Goal: Task Accomplishment & Management: Complete application form

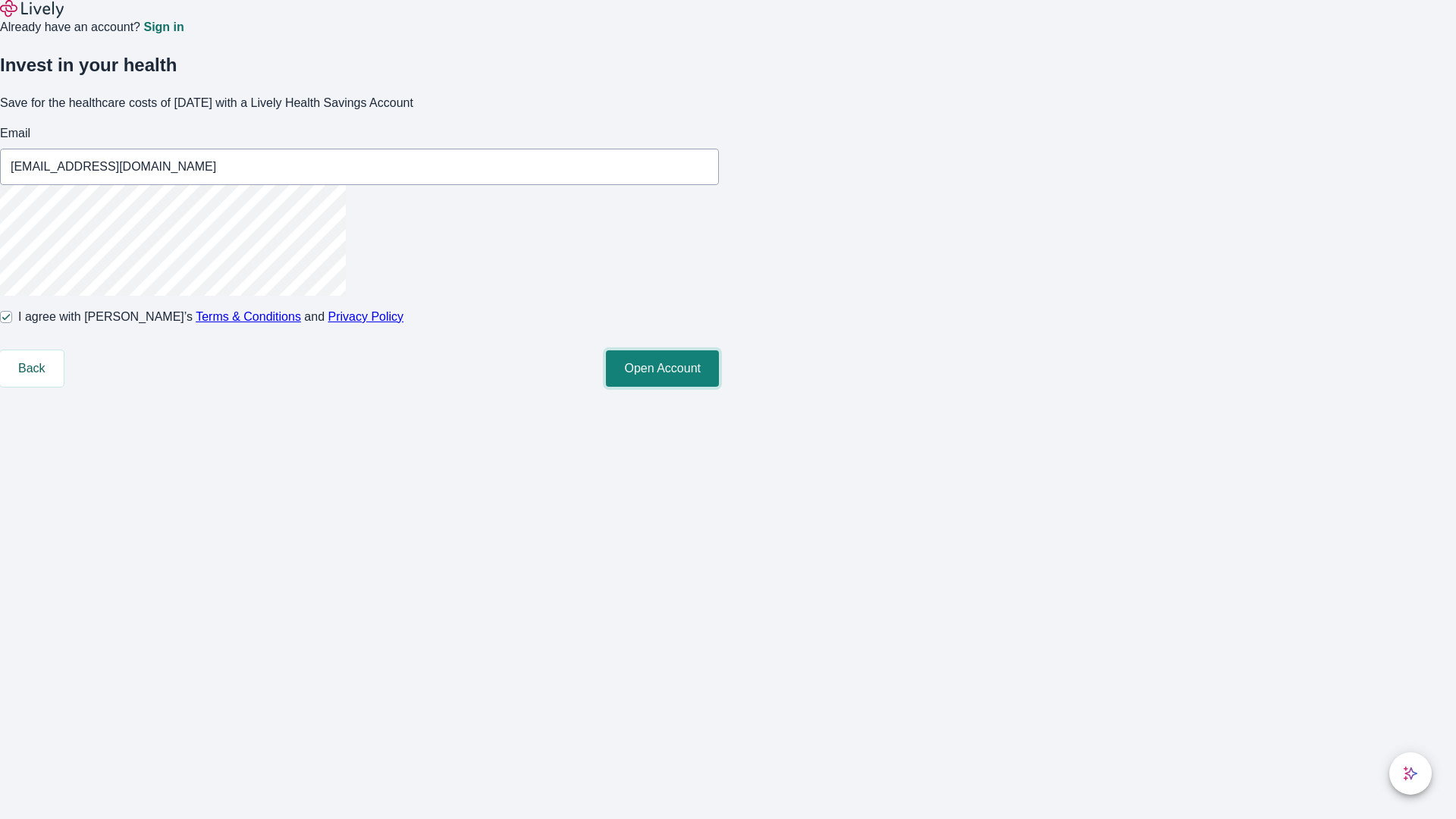
click at [719, 387] on button "Open Account" at bounding box center [662, 368] width 113 height 36
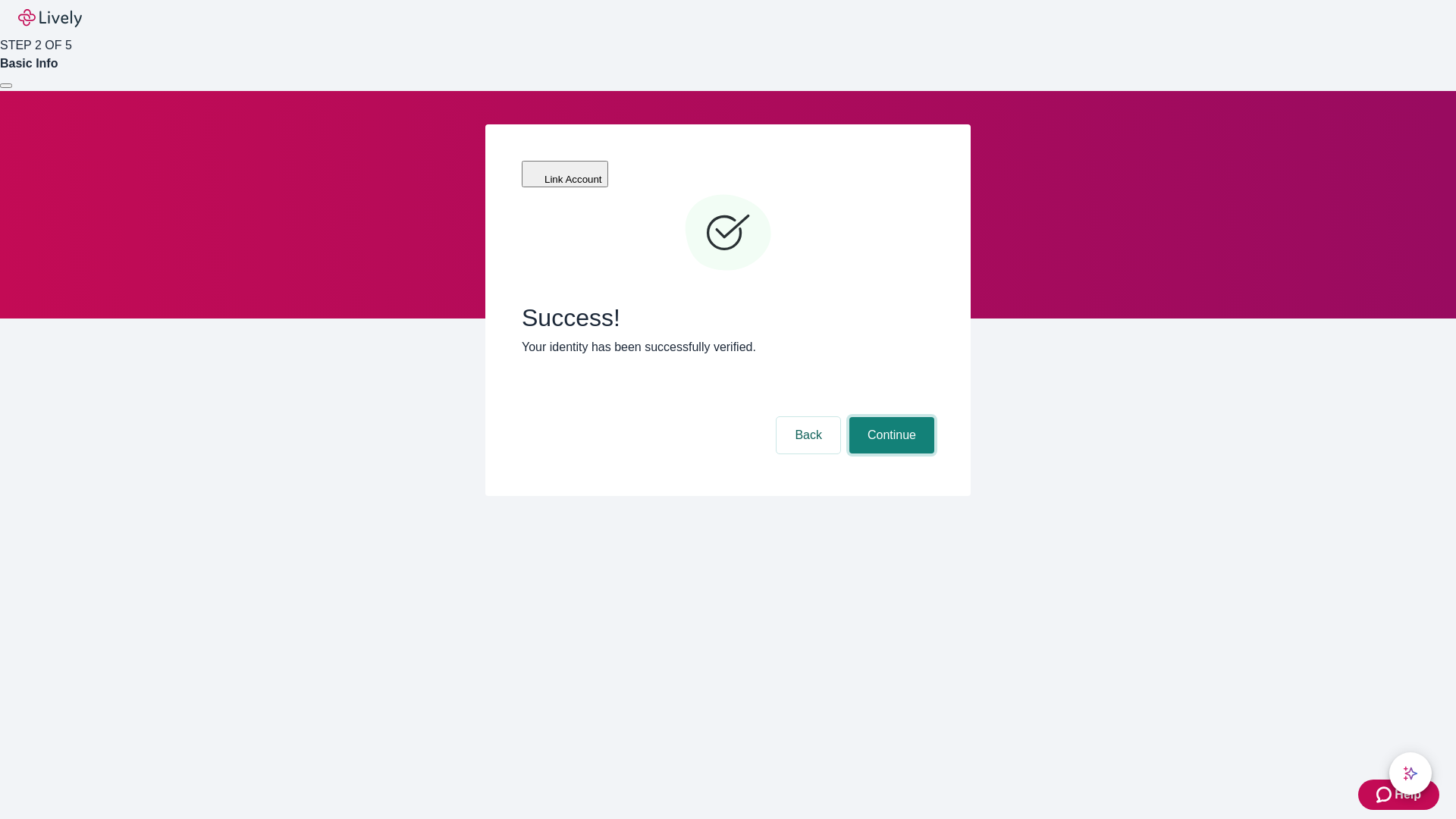
click at [889, 417] on button "Continue" at bounding box center [892, 435] width 85 height 36
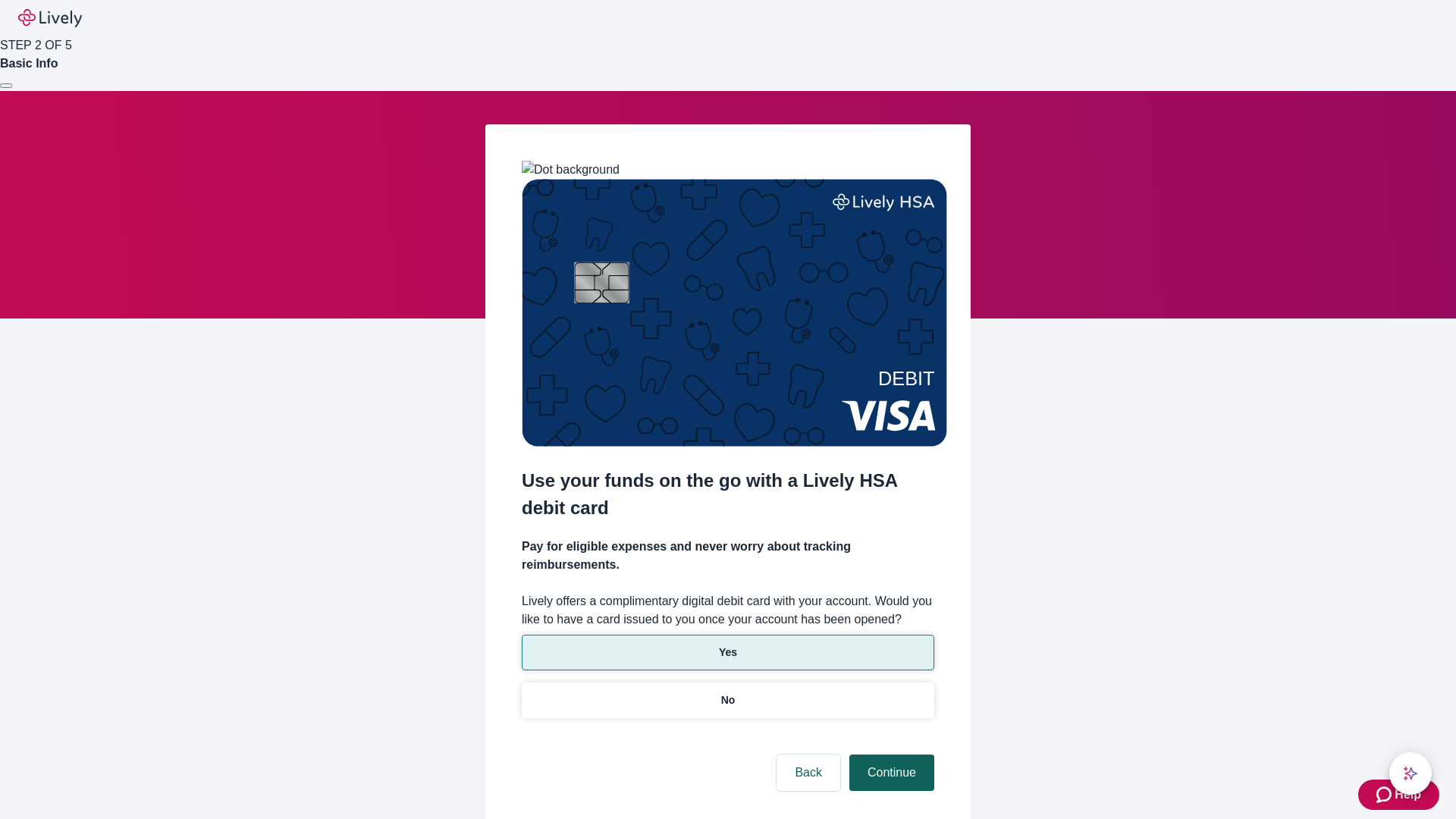
click at [727, 645] on p "Yes" at bounding box center [728, 653] width 18 height 16
click at [889, 755] on button "Continue" at bounding box center [892, 773] width 85 height 36
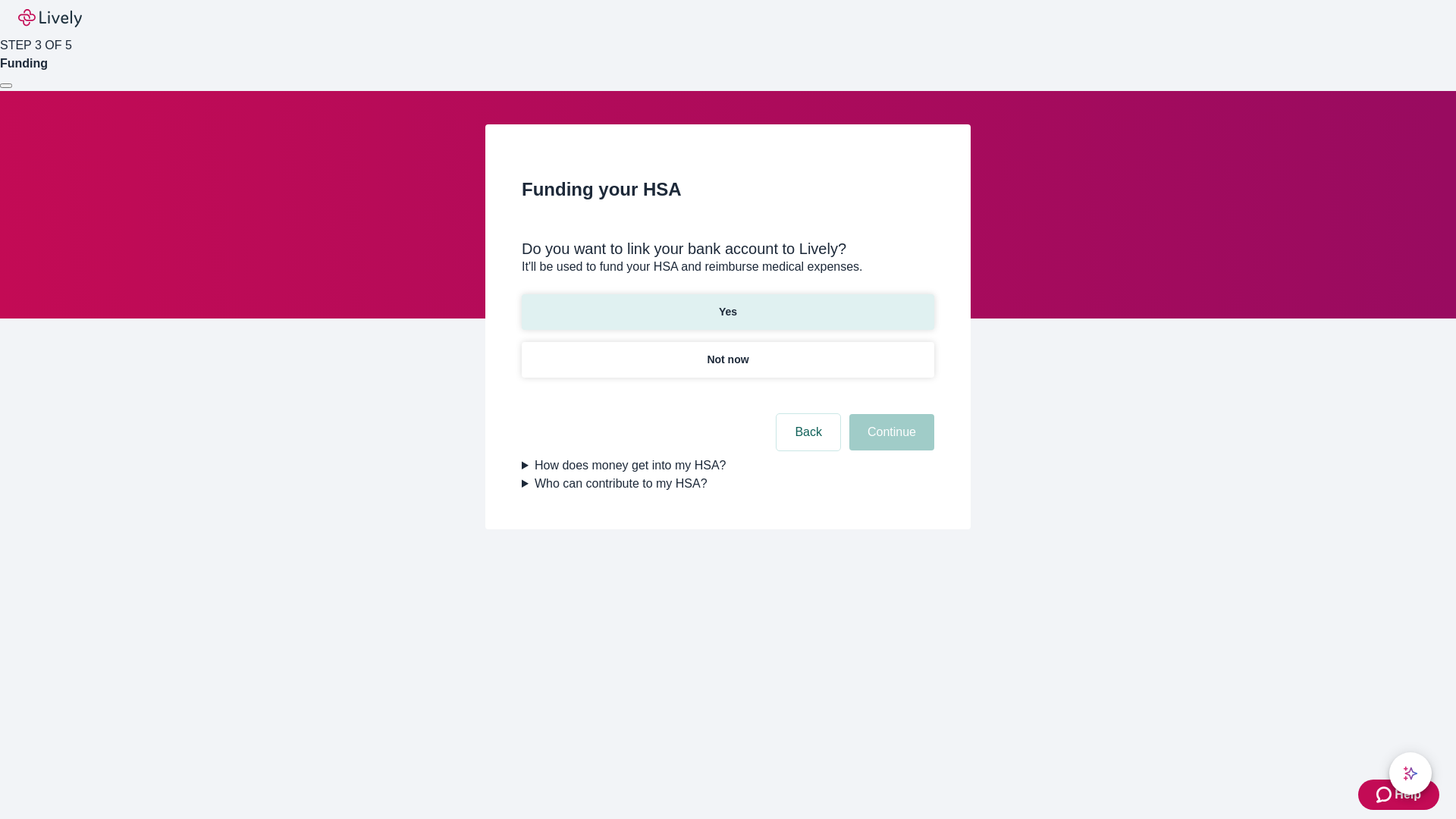
click at [727, 304] on p "Yes" at bounding box center [728, 312] width 18 height 16
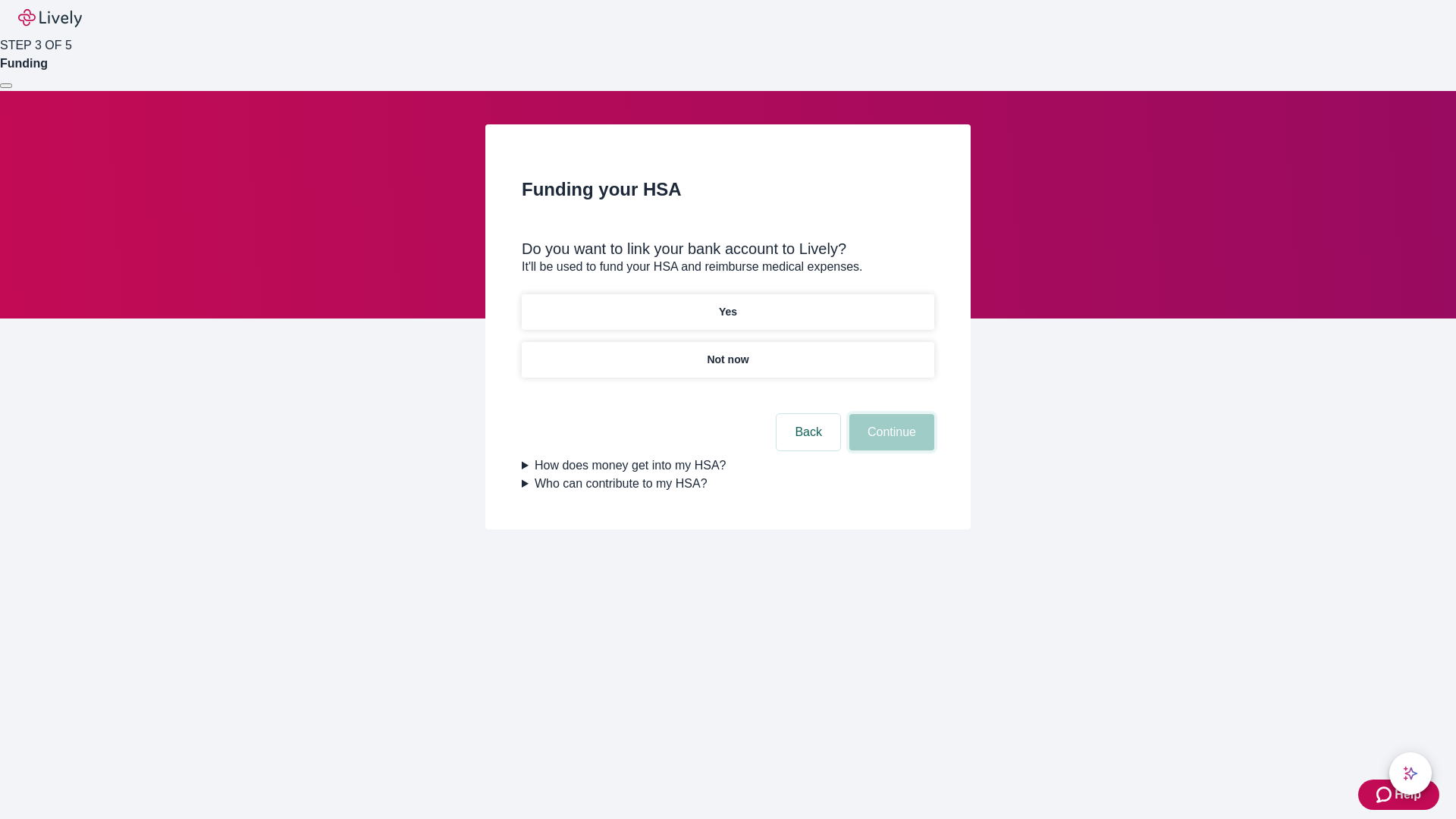
click at [889, 414] on button "Continue" at bounding box center [892, 432] width 85 height 36
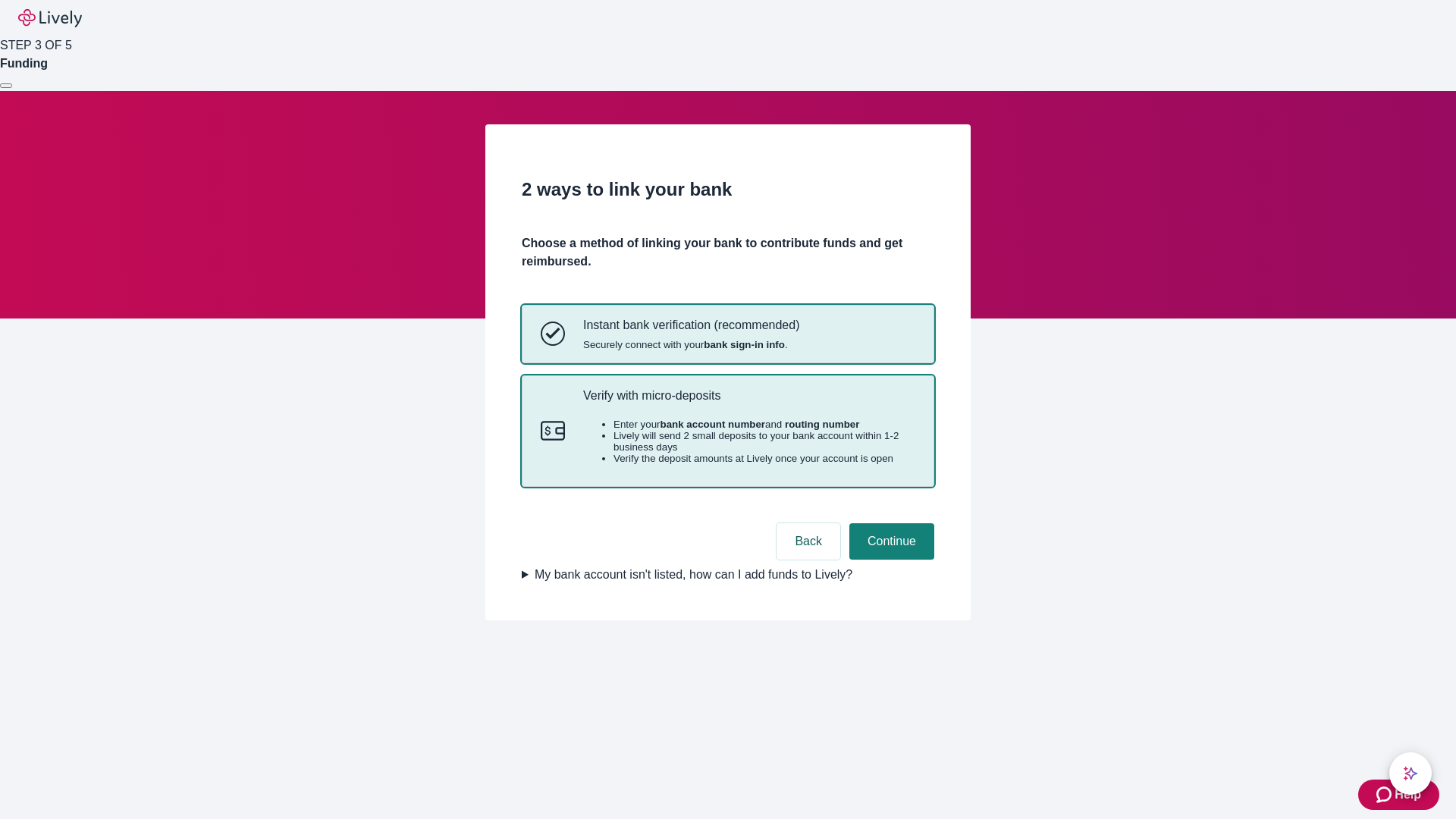
click at [748, 403] on p "Verify with micro-deposits" at bounding box center [749, 396] width 332 height 15
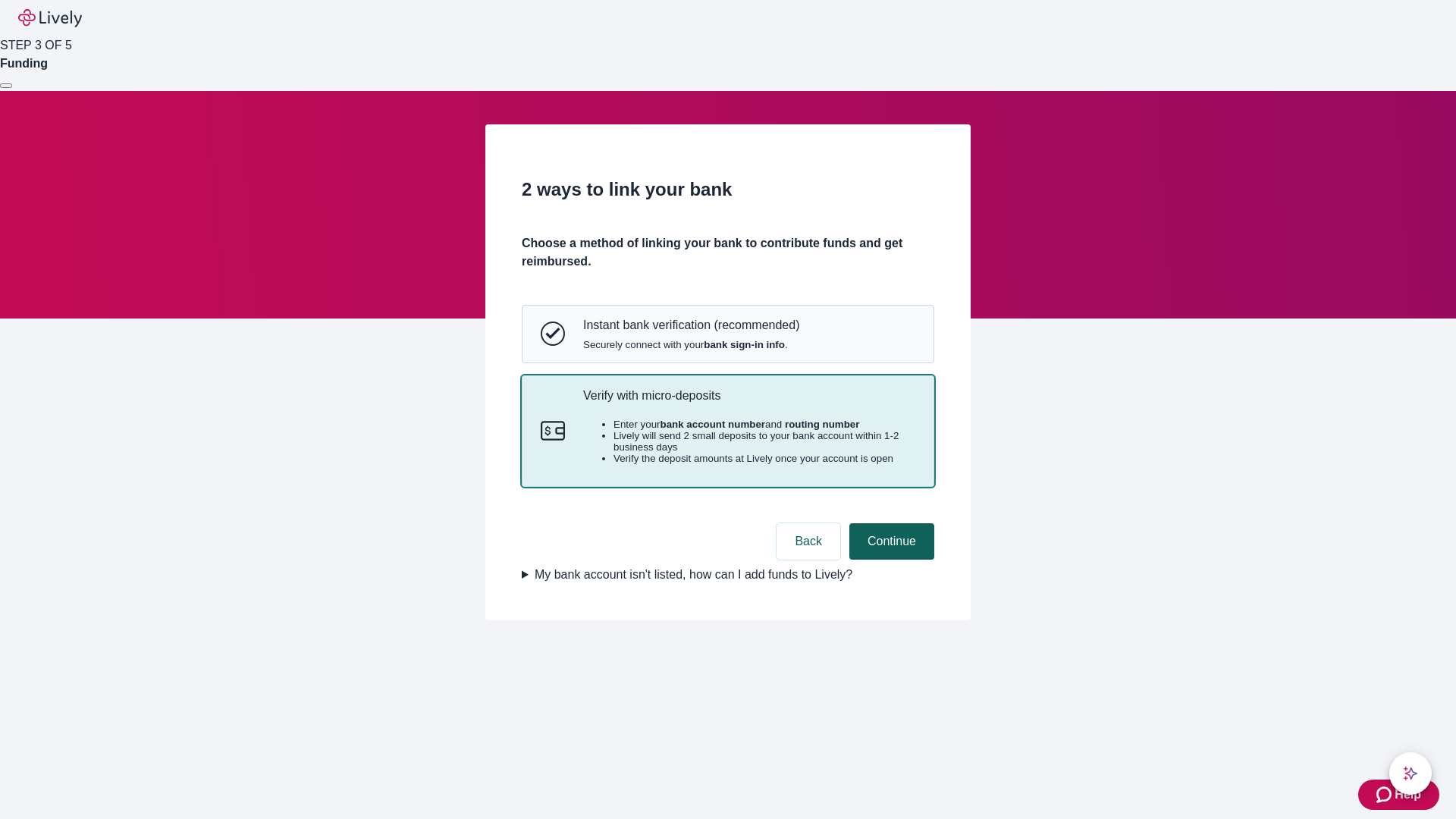
click at [889, 560] on button "Continue" at bounding box center [892, 541] width 85 height 36
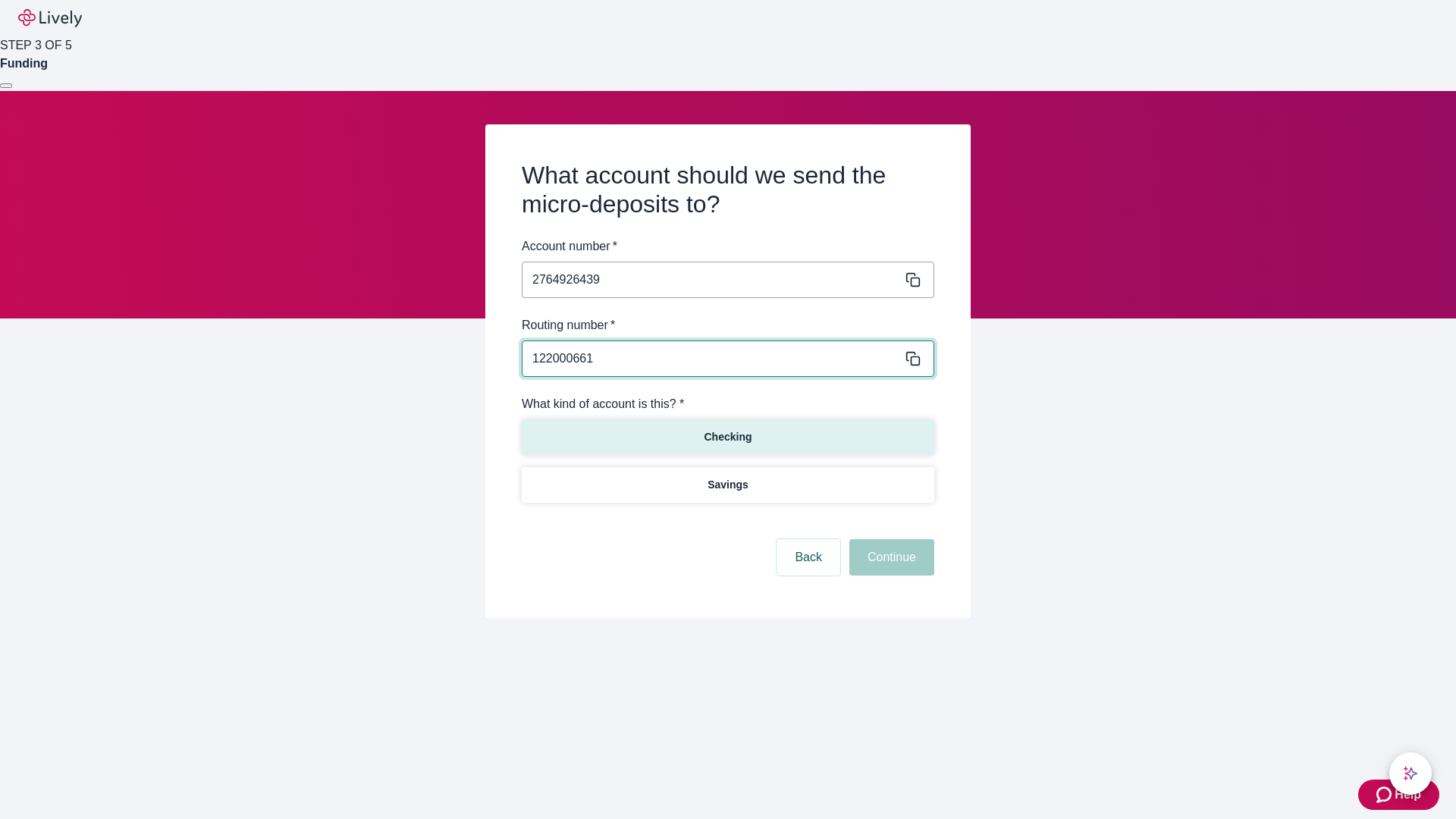
type input "122000661"
click at [727, 436] on p "Checking" at bounding box center [727, 437] width 48 height 16
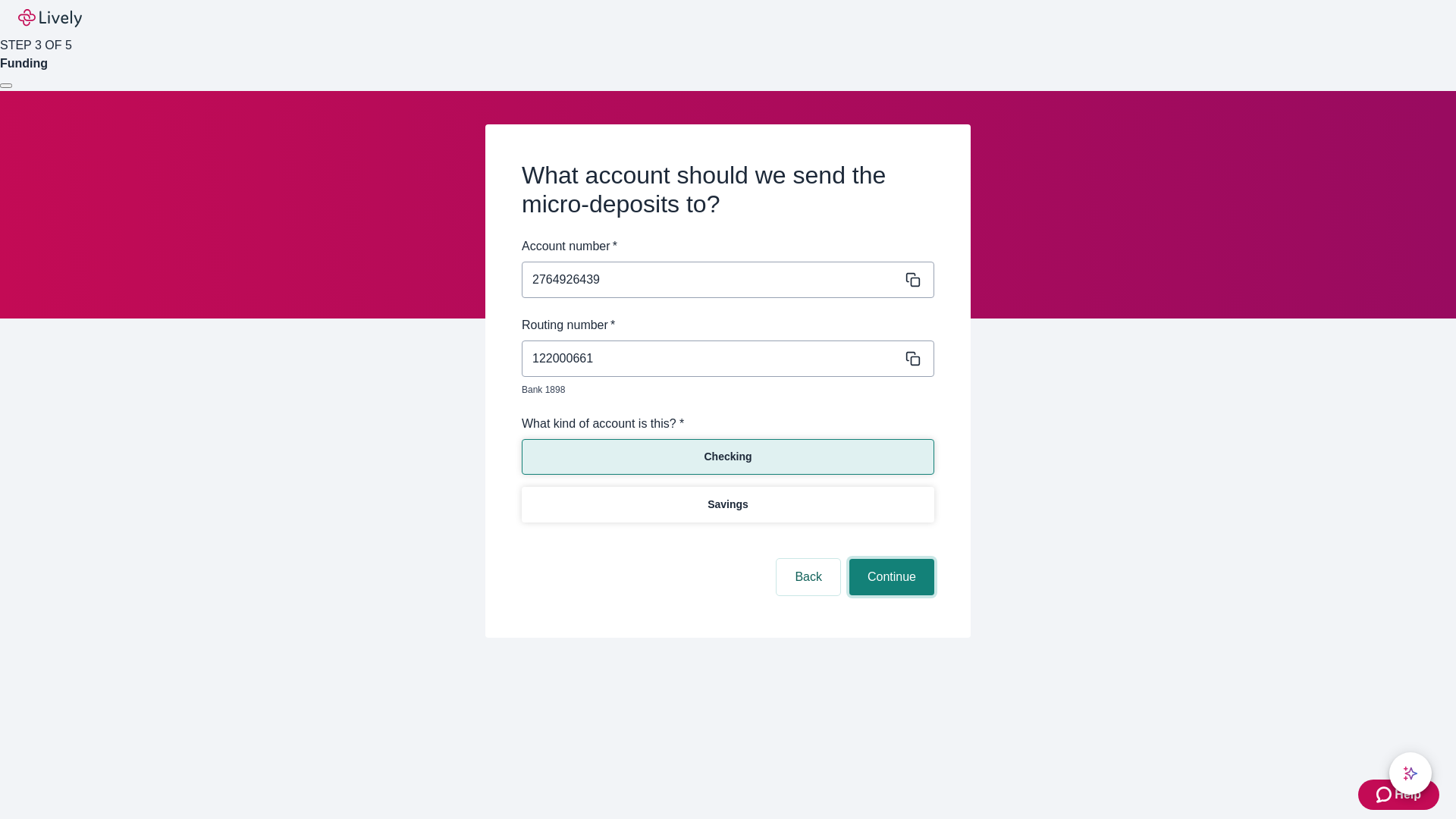
click at [889, 560] on button "Continue" at bounding box center [892, 577] width 85 height 36
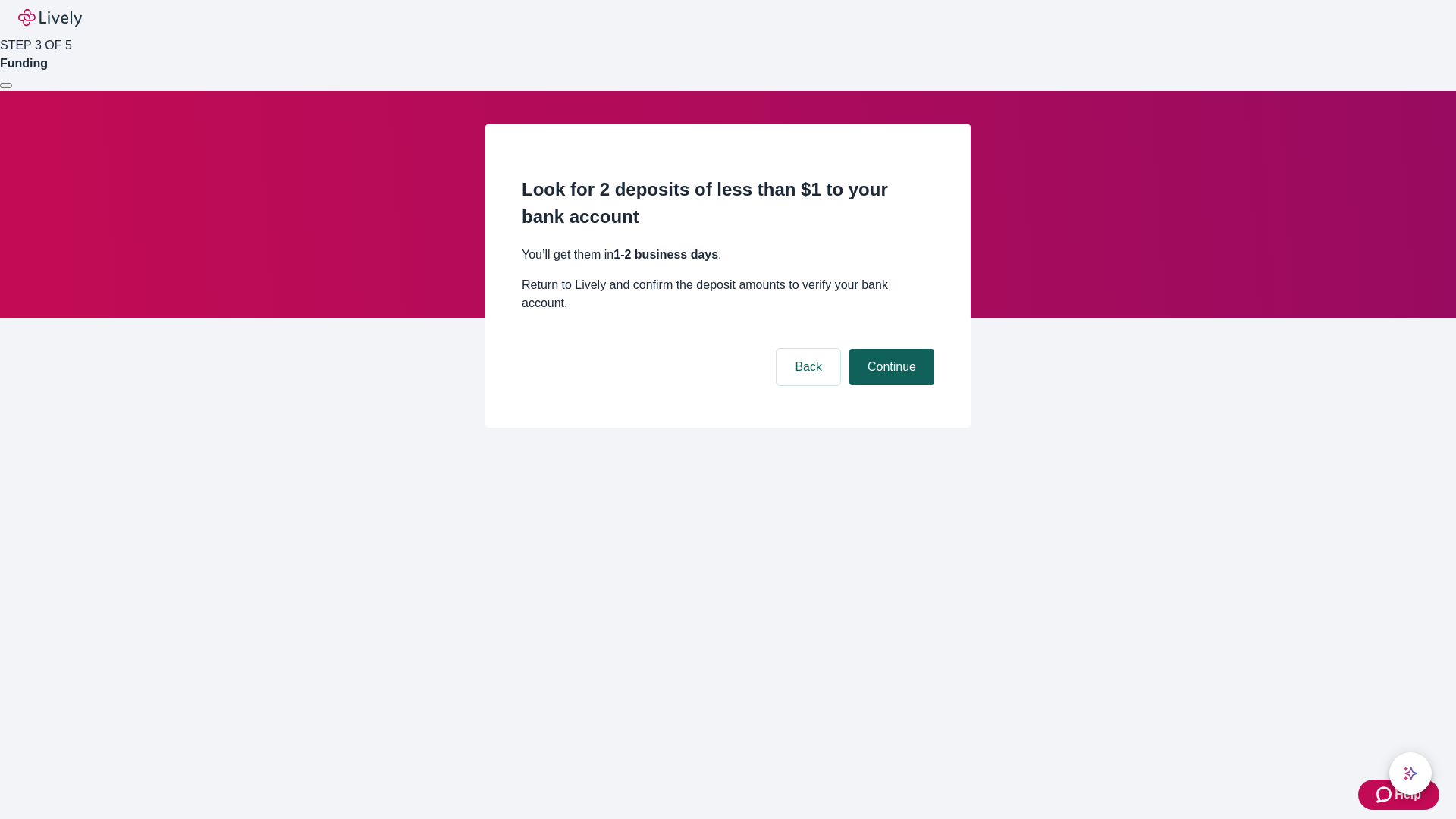
click at [889, 349] on button "Continue" at bounding box center [892, 367] width 85 height 36
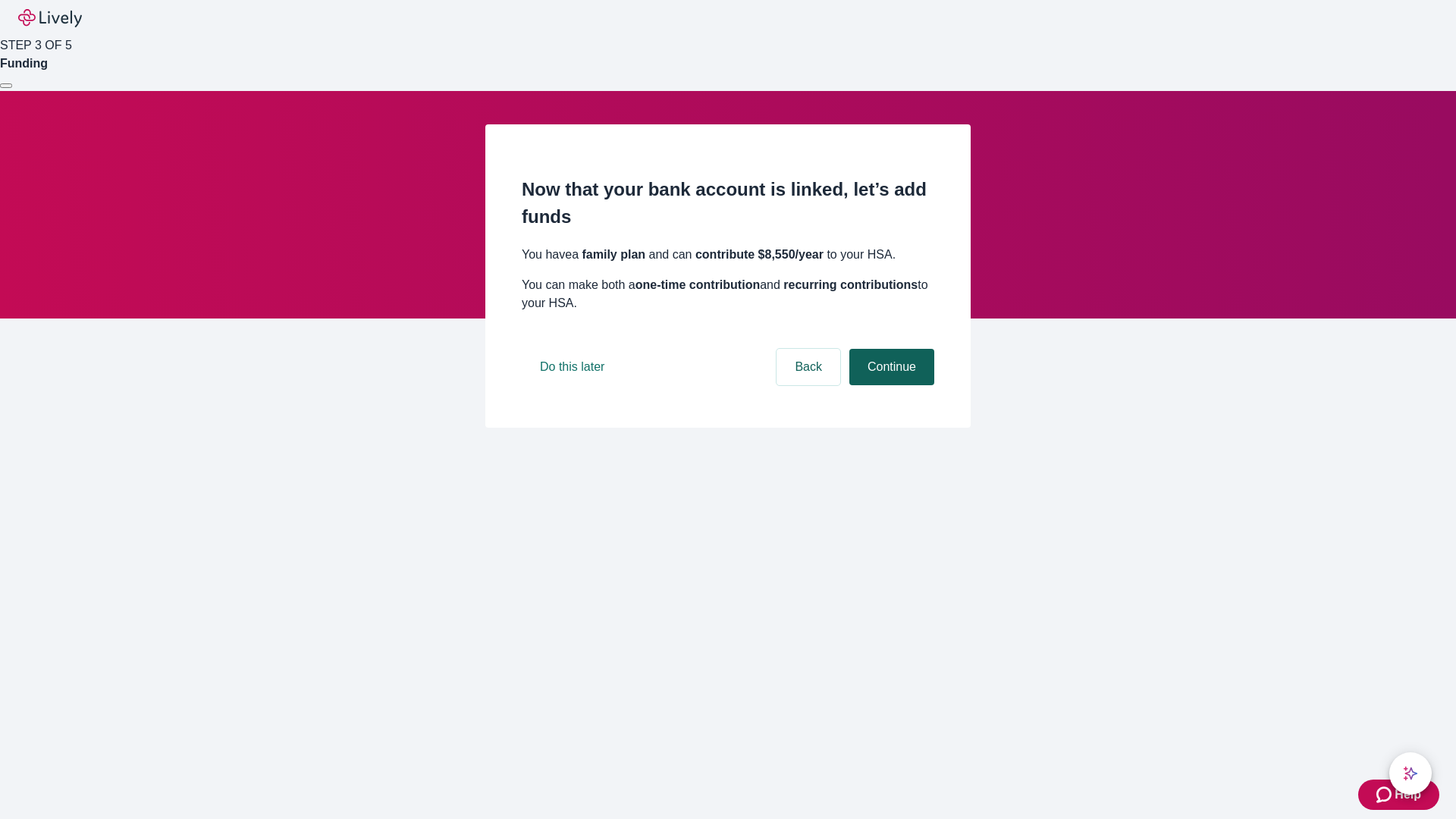
click at [889, 385] on button "Continue" at bounding box center [892, 367] width 85 height 36
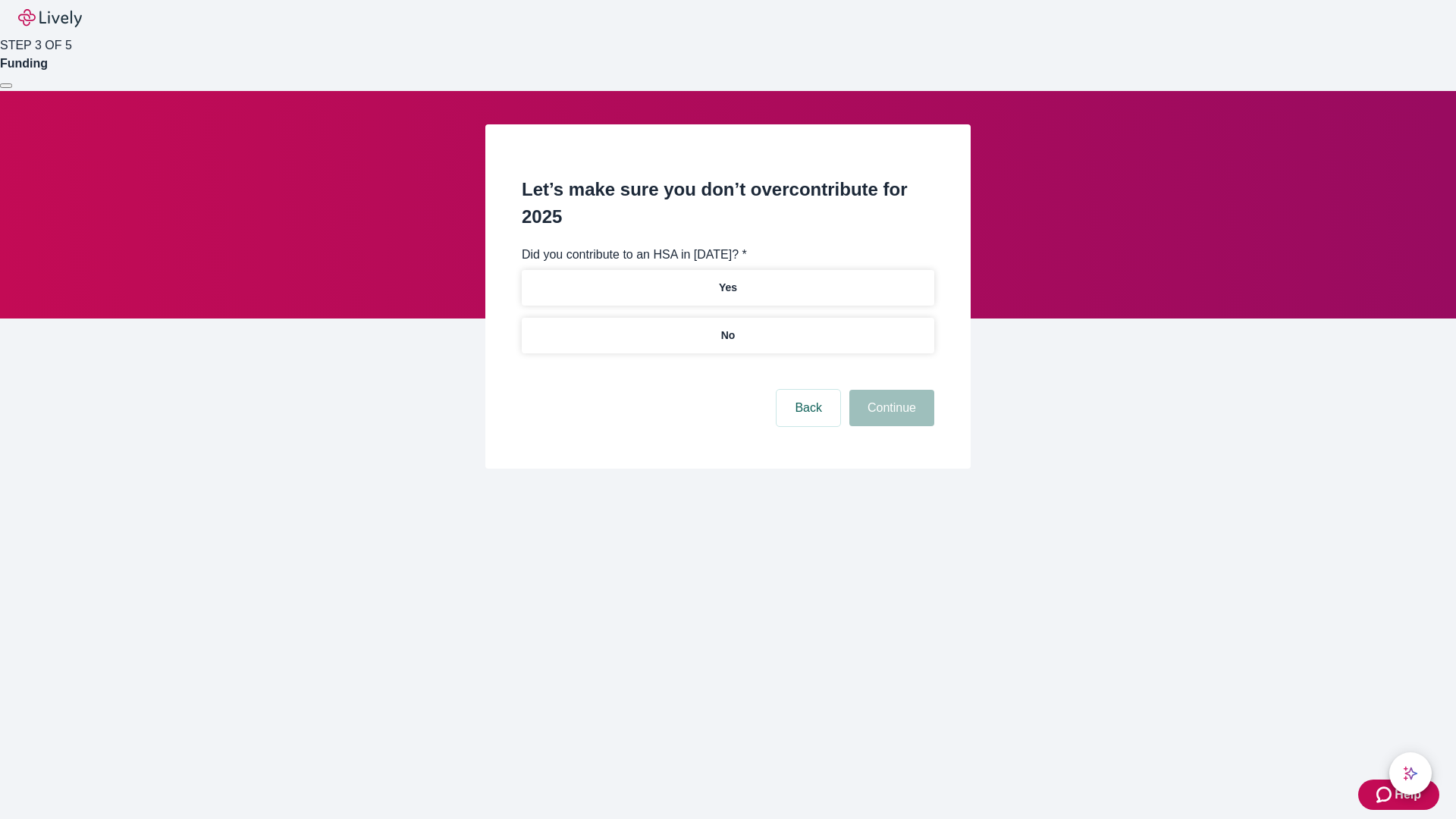
click at [727, 328] on p "No" at bounding box center [729, 336] width 15 height 16
click at [889, 390] on button "Continue" at bounding box center [892, 408] width 85 height 36
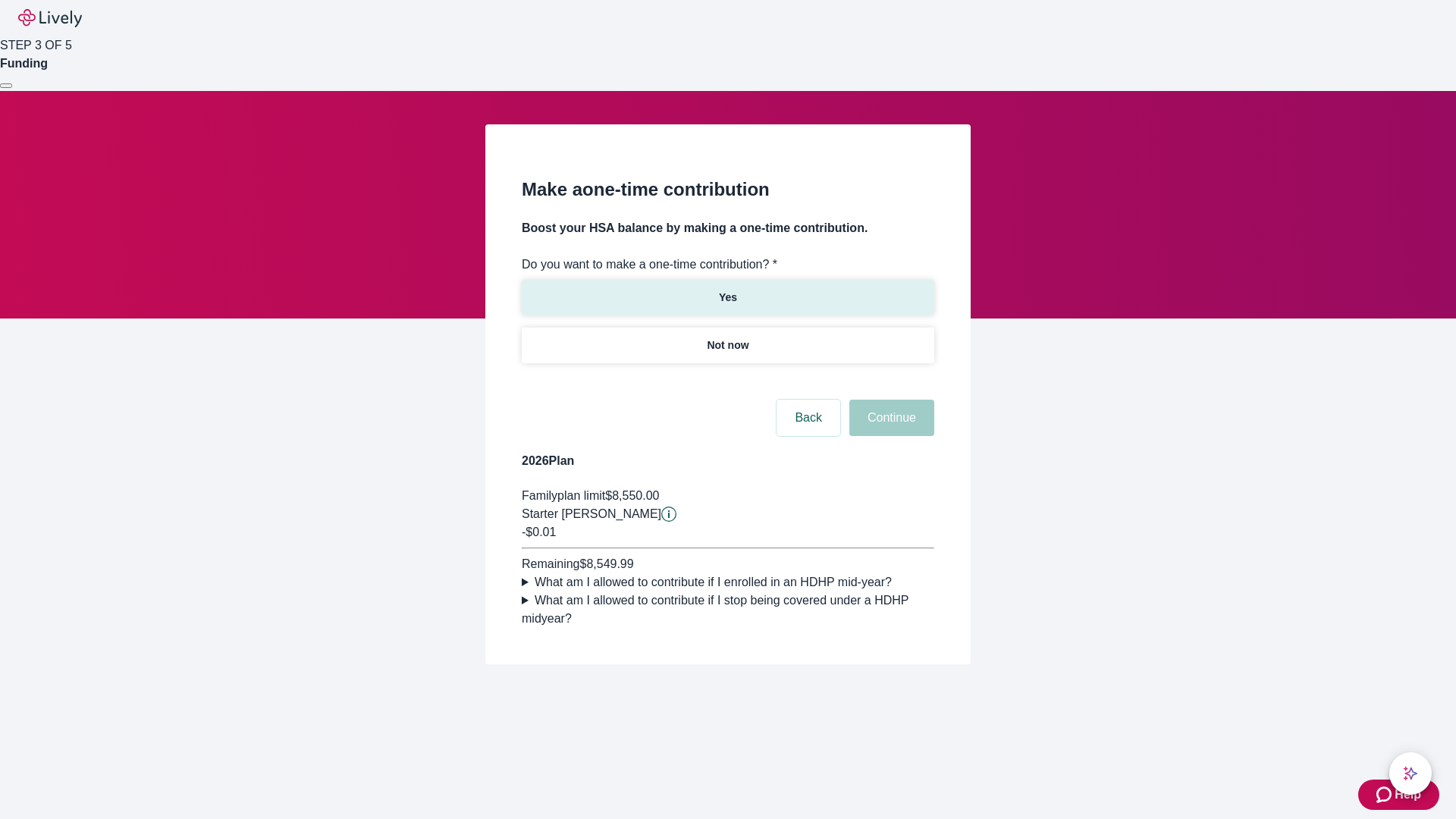
click at [727, 289] on p "Yes" at bounding box center [728, 298] width 18 height 16
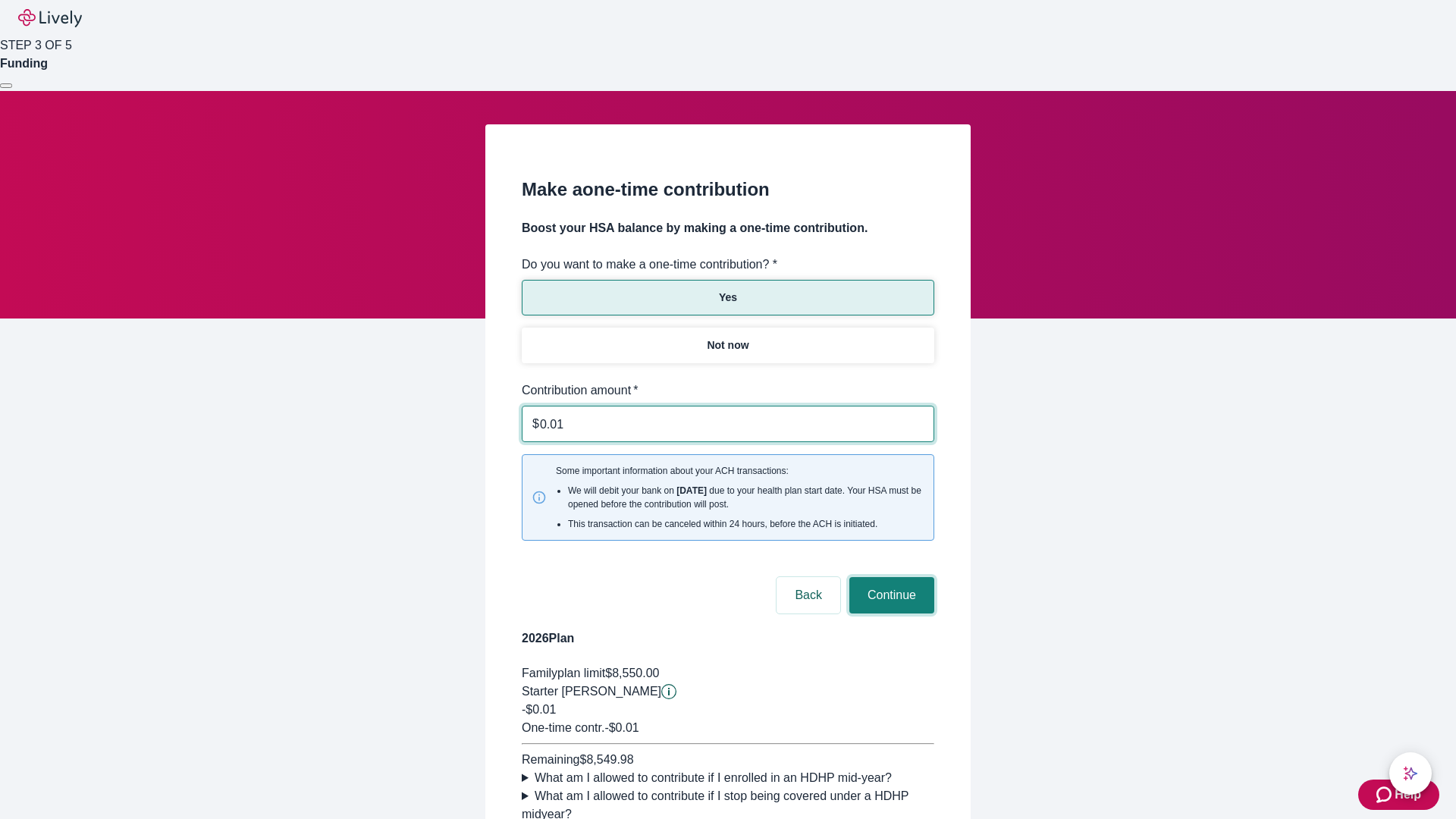
click at [889, 577] on button "Continue" at bounding box center [892, 595] width 85 height 36
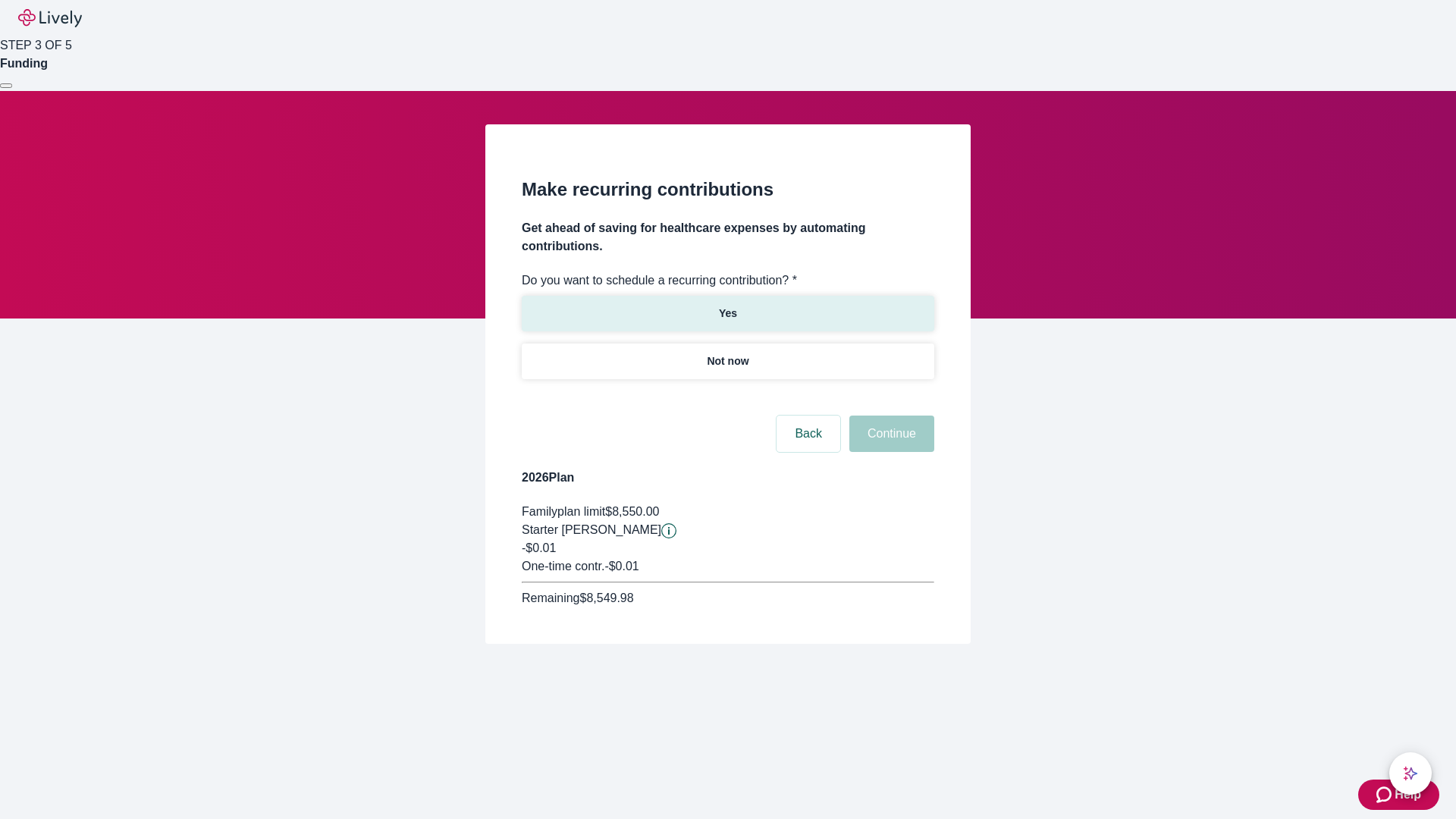
click at [727, 306] on p "Yes" at bounding box center [728, 314] width 18 height 16
click at [727, 397] on body "Help STEP 3 OF 5 Funding Make recurring contributions Get ahead of saving for h…" at bounding box center [728, 358] width 1456 height 717
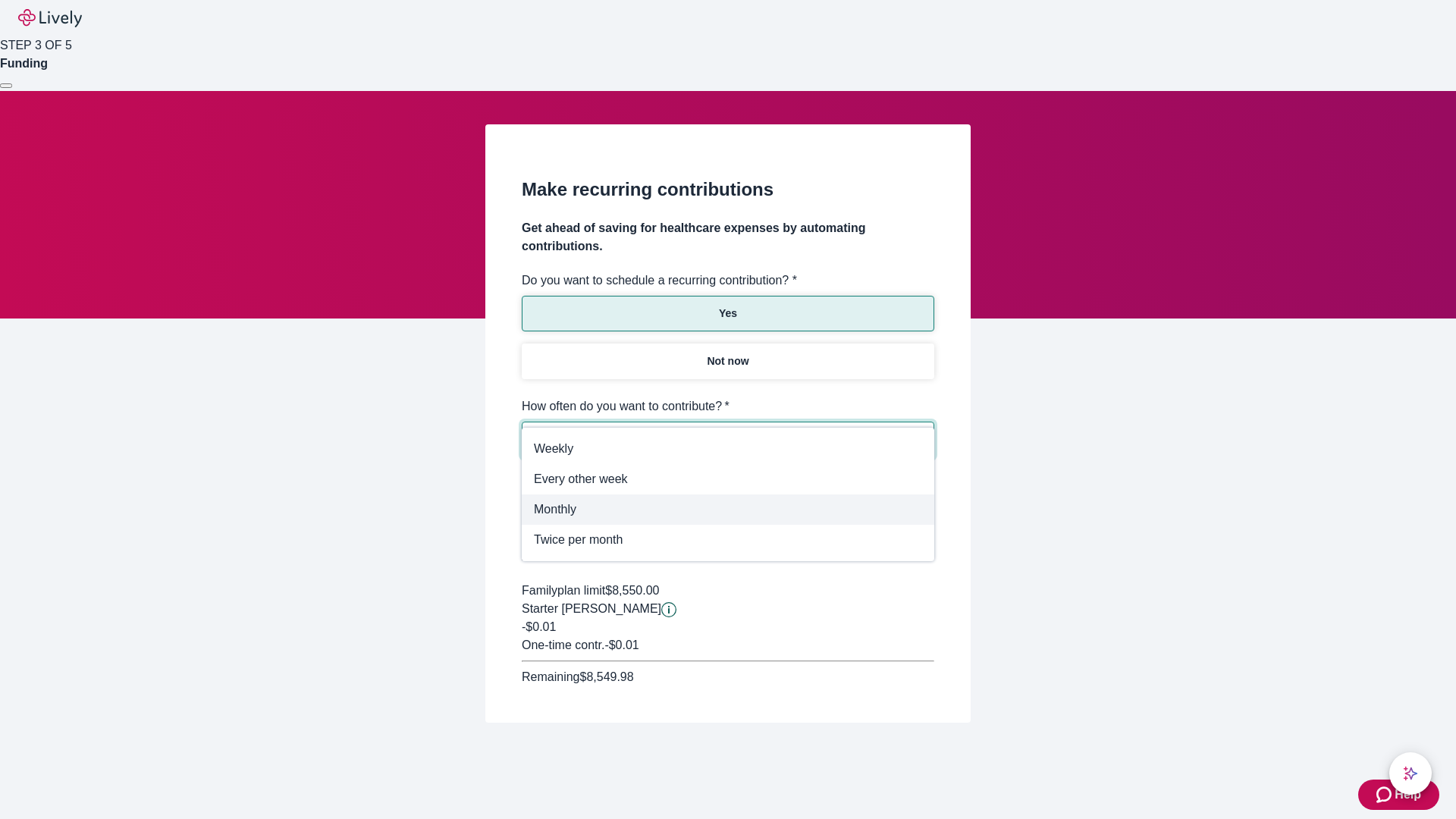
click at [728, 510] on span "Monthly" at bounding box center [727, 509] width 388 height 18
type input "Monthly"
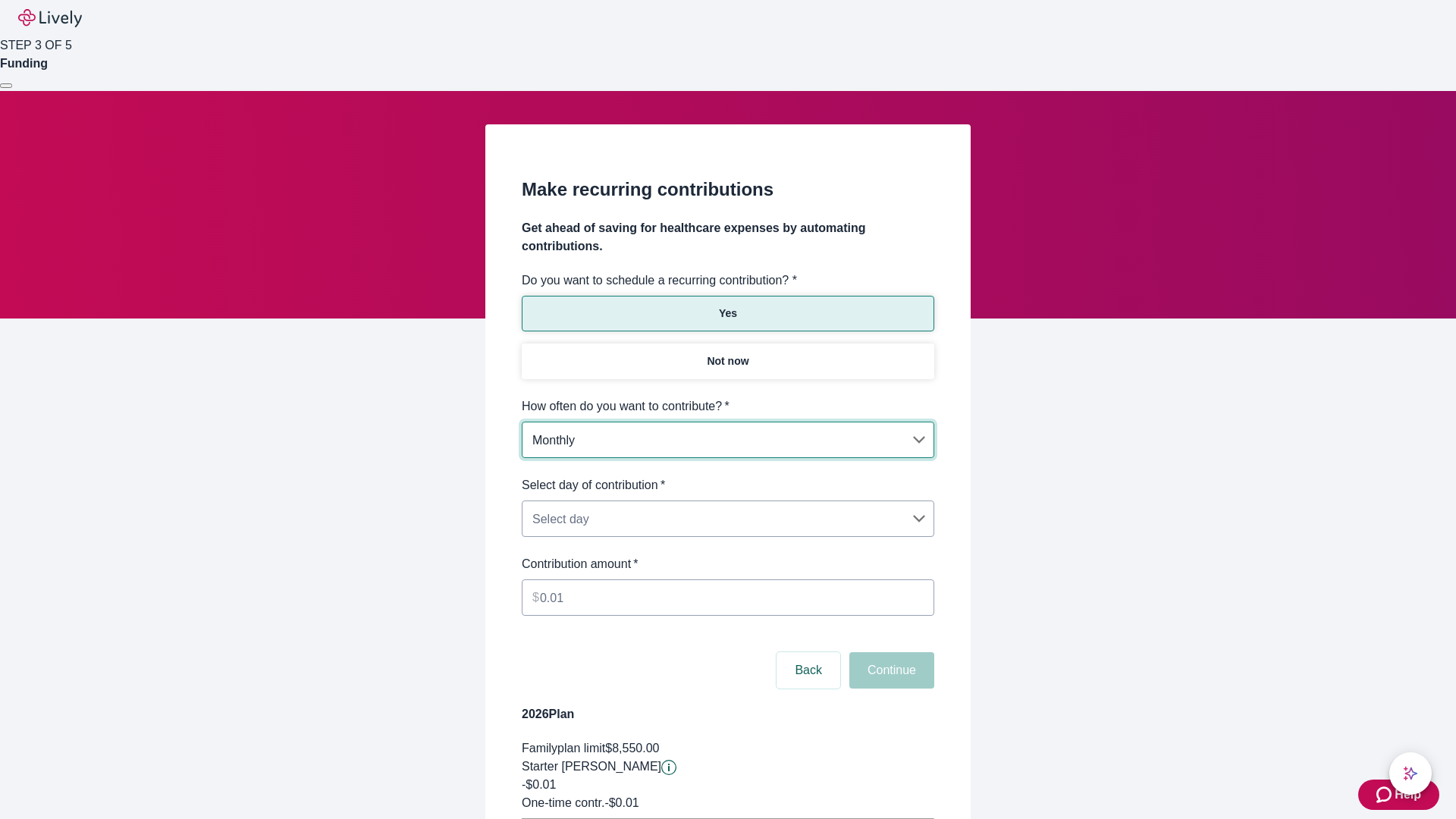
click at [727, 476] on body "Help STEP 3 OF 5 Funding Make recurring contributions Get ahead of saving for h…" at bounding box center [728, 477] width 1456 height 954
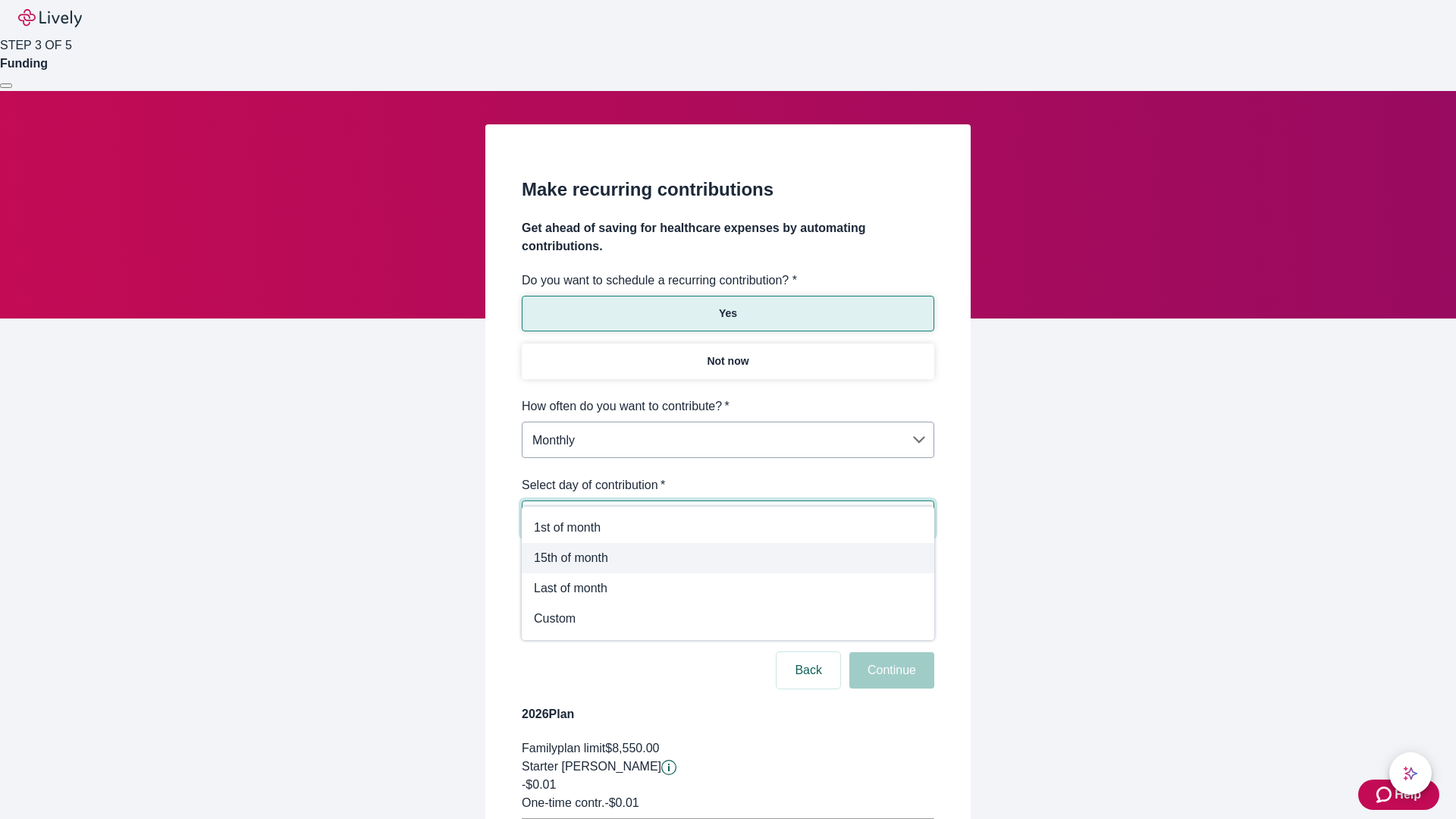
click at [728, 558] on span "15th of month" at bounding box center [727, 558] width 388 height 18
type input "Monthly15th"
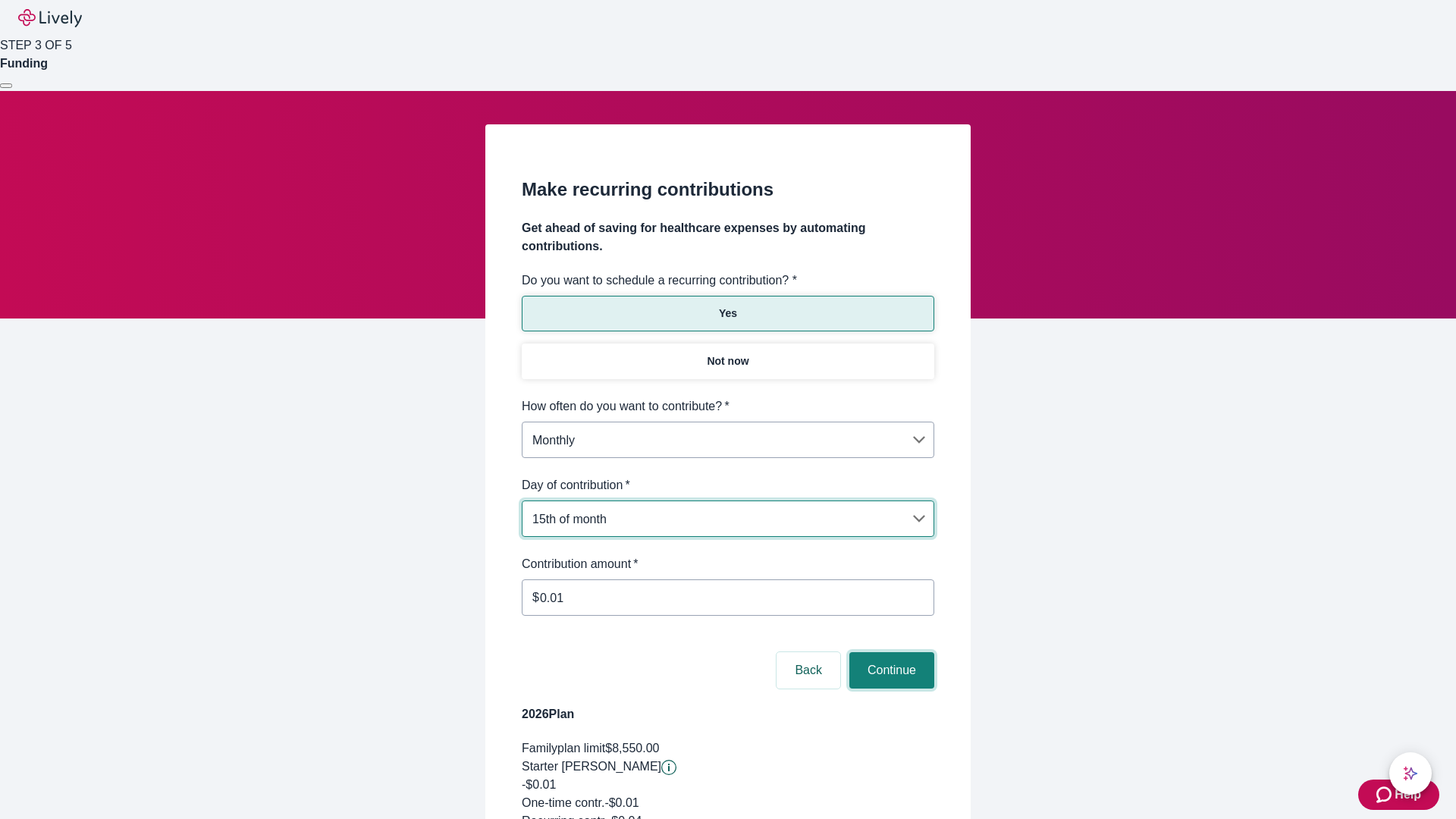
click at [889, 652] on button "Continue" at bounding box center [892, 670] width 85 height 36
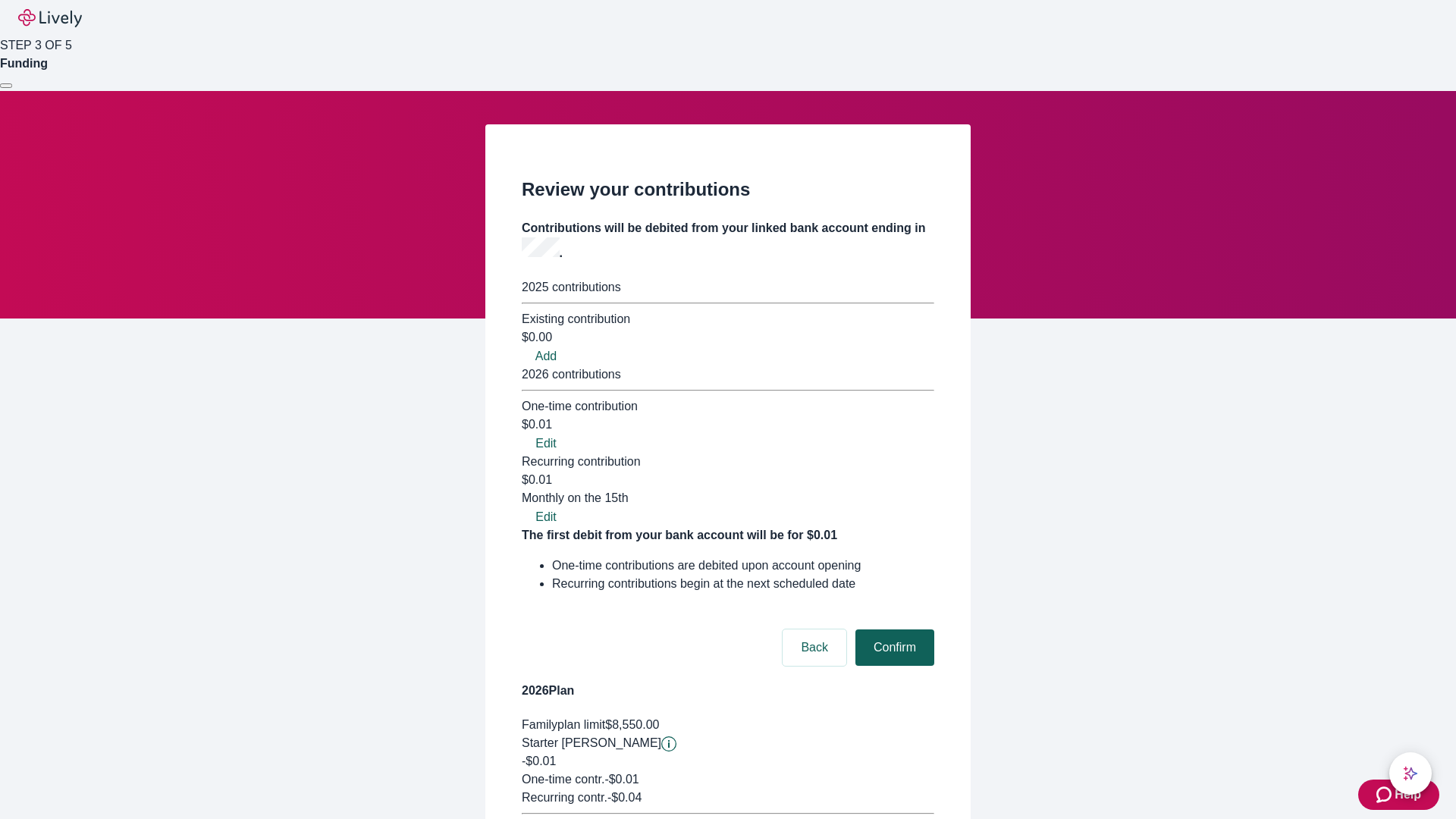
click at [893, 629] on button "Confirm" at bounding box center [894, 647] width 79 height 36
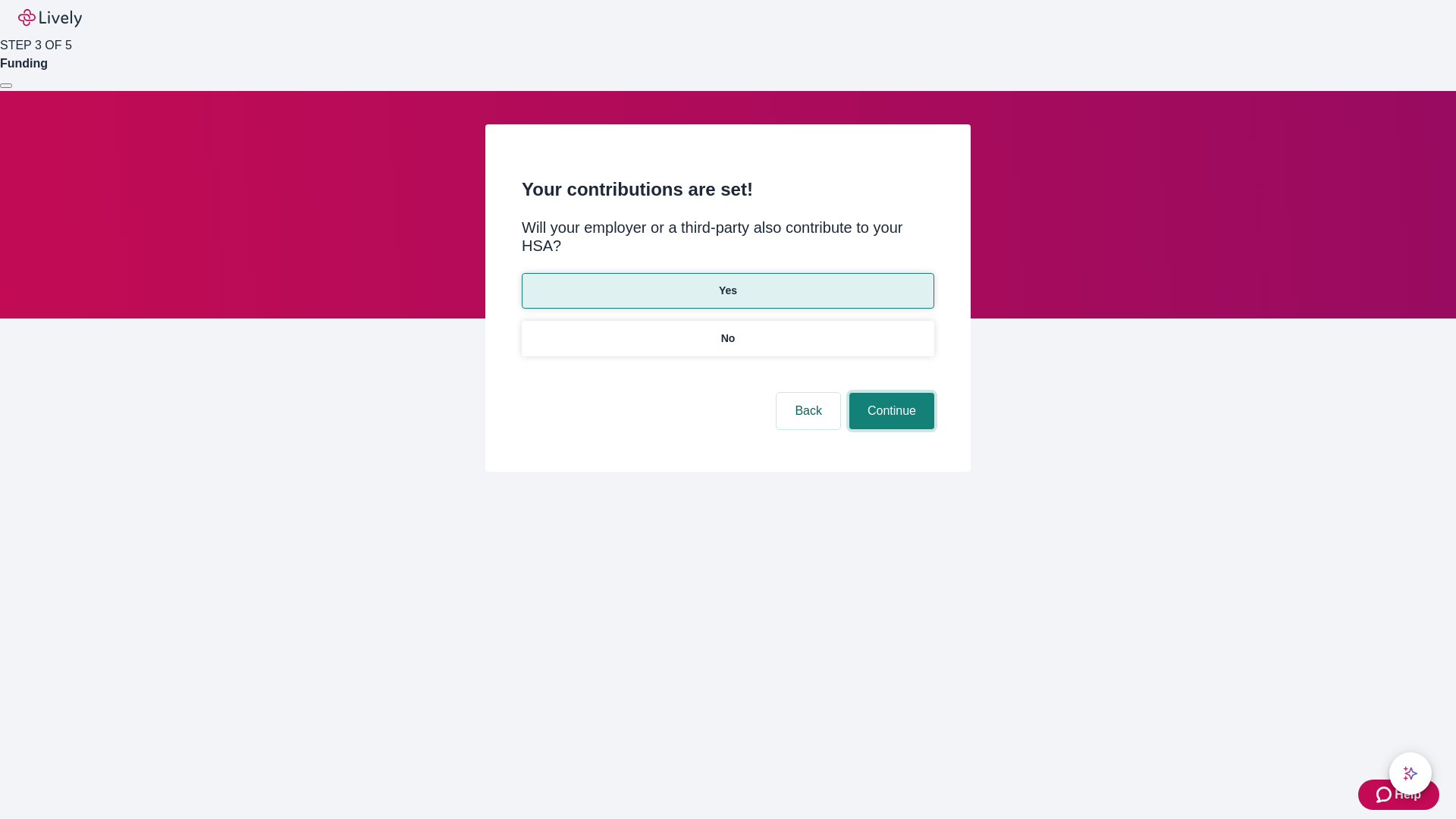
click at [889, 393] on button "Continue" at bounding box center [892, 411] width 85 height 36
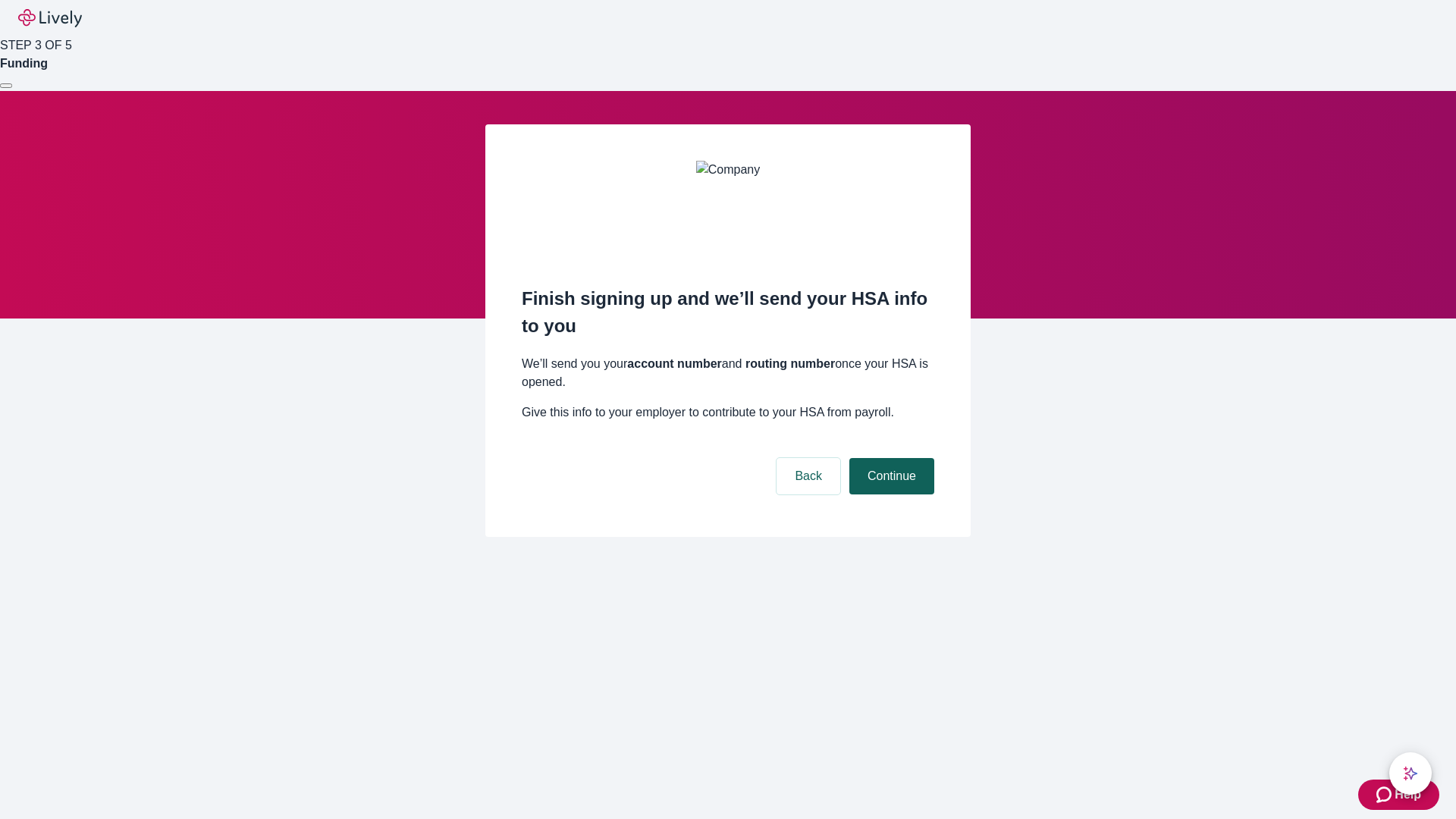
click at [889, 458] on button "Continue" at bounding box center [892, 476] width 85 height 36
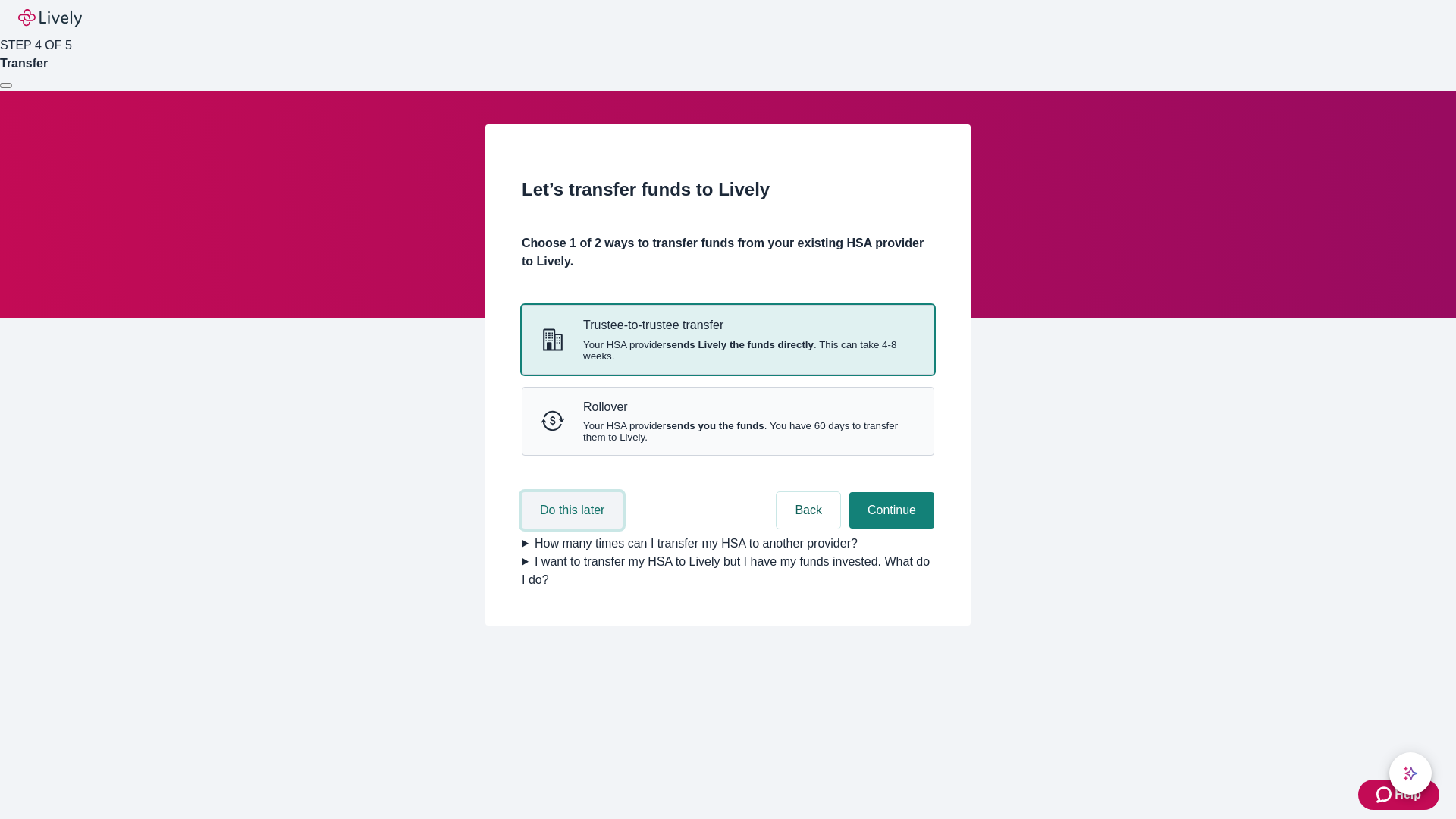
click at [574, 529] on button "Do this later" at bounding box center [572, 510] width 101 height 36
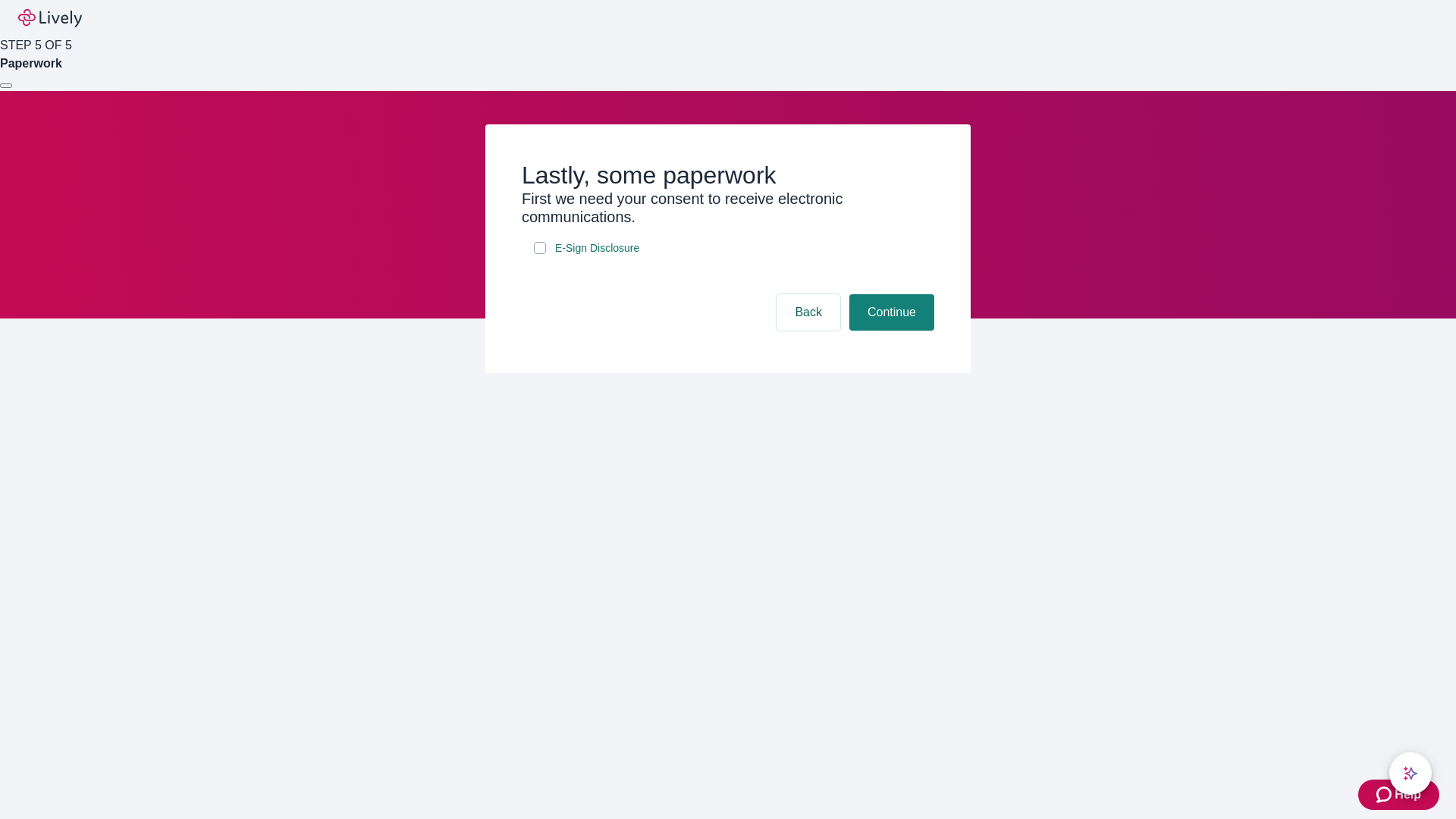
click at [540, 254] on input "E-Sign Disclosure" at bounding box center [539, 247] width 12 height 12
checkbox input "true"
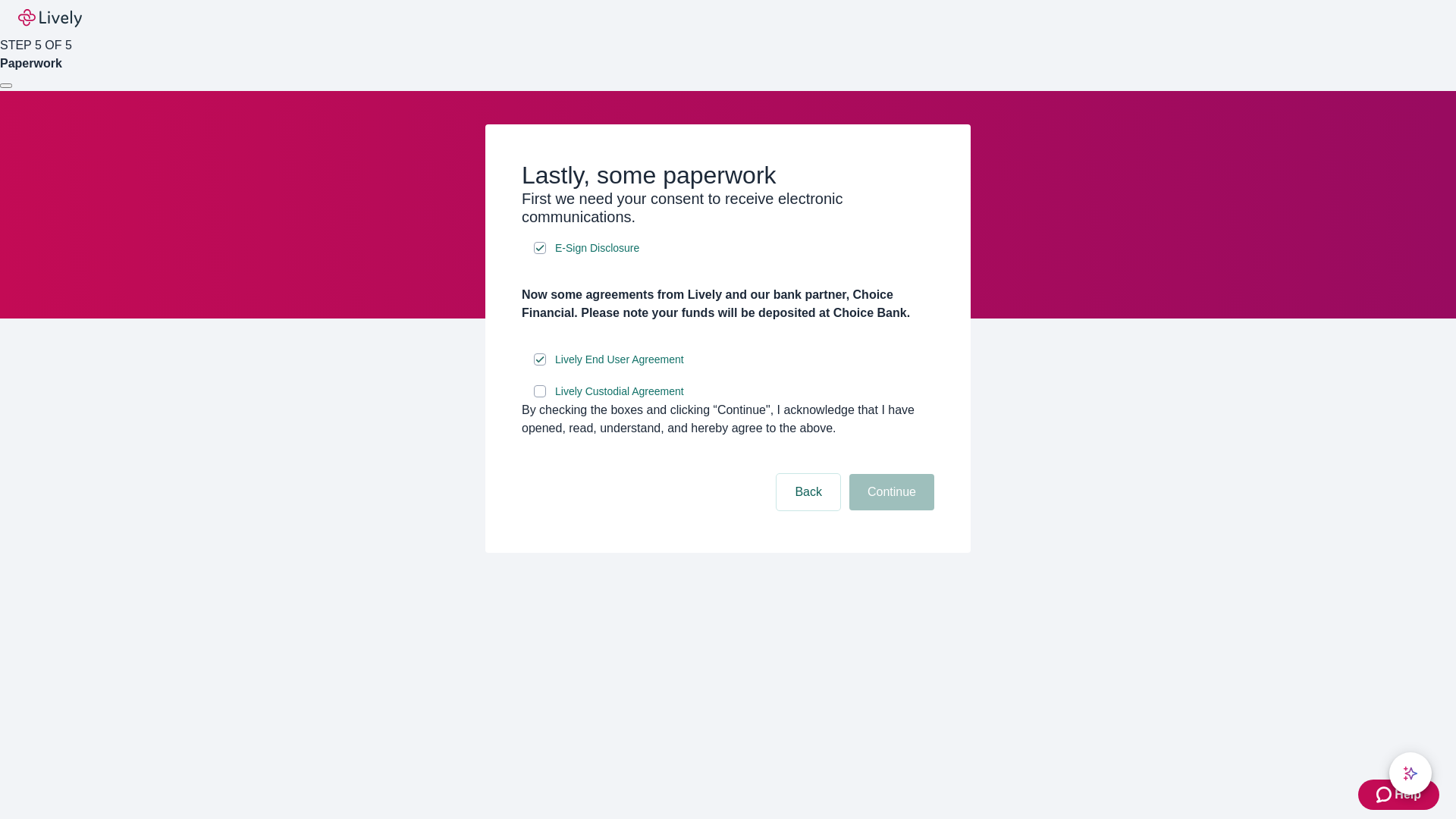
click at [540, 397] on input "Lively Custodial Agreement" at bounding box center [539, 391] width 12 height 12
checkbox input "true"
click at [889, 510] on button "Continue" at bounding box center [892, 492] width 85 height 36
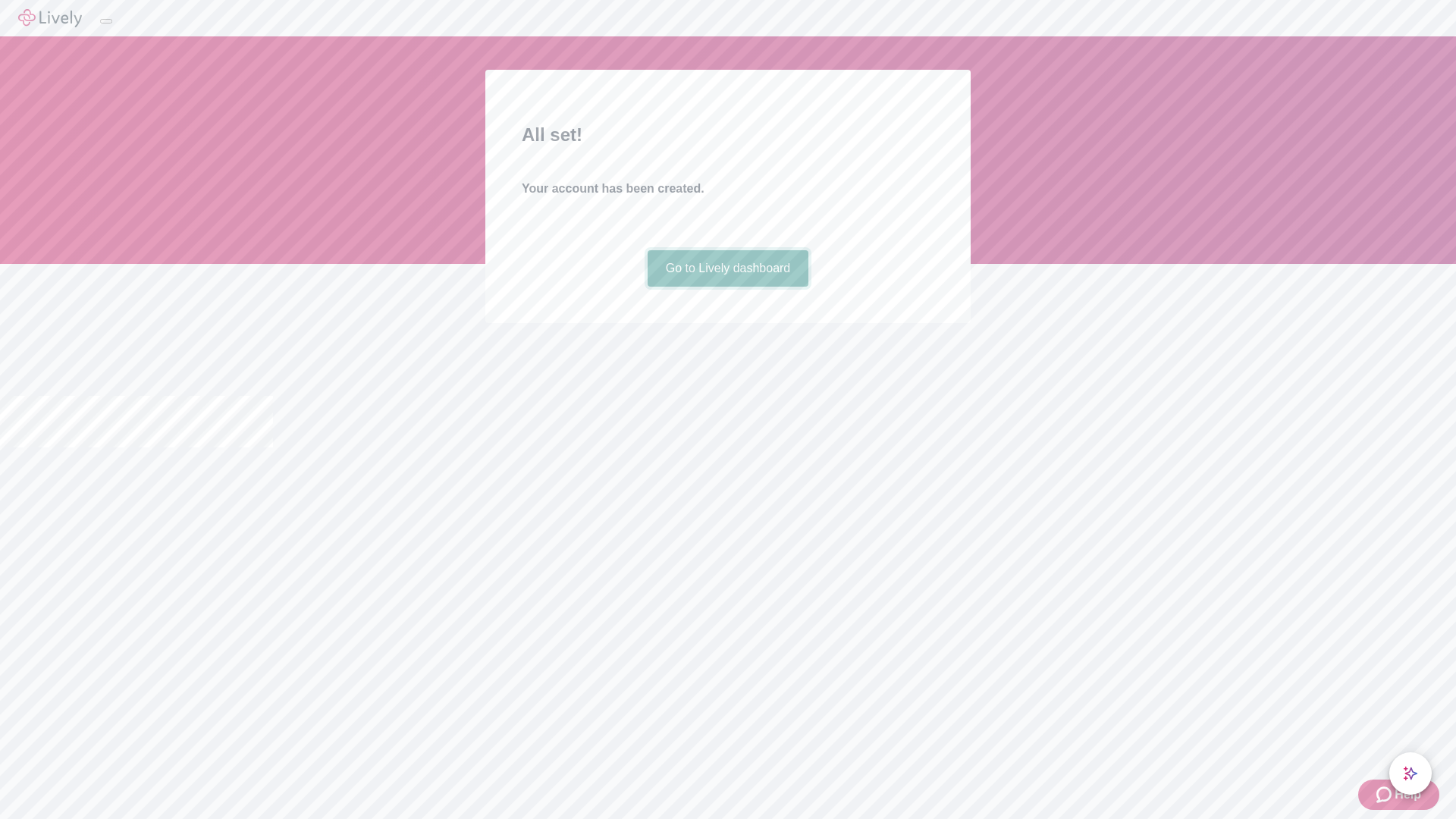
click at [727, 287] on link "Go to Lively dashboard" at bounding box center [728, 268] width 161 height 36
